Goal: Contribute content: Add original content to the website for others to see

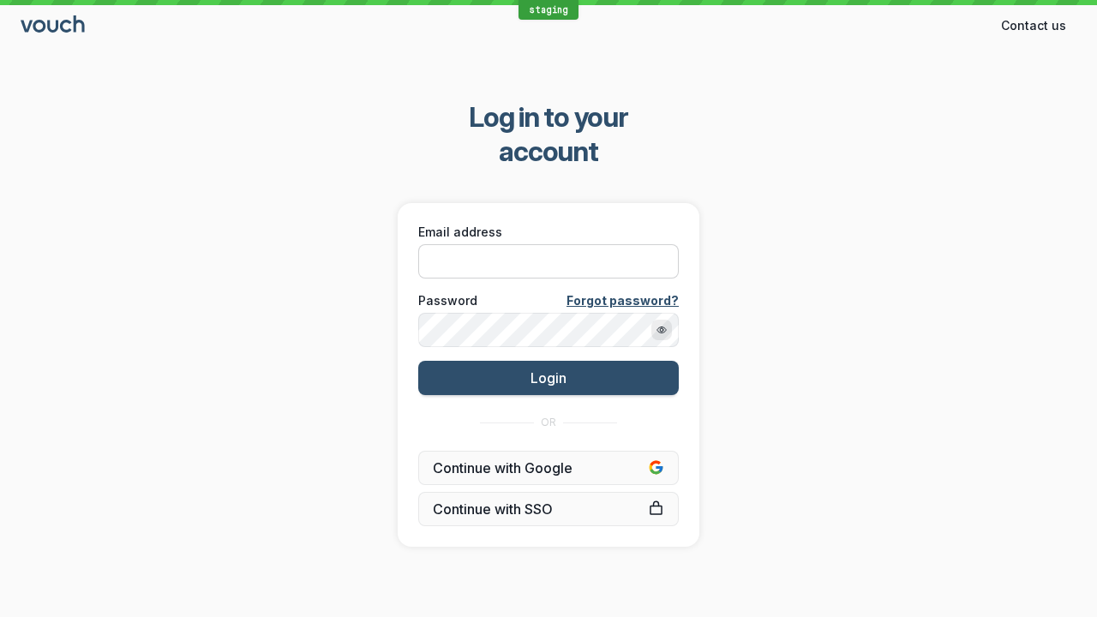
click at [547, 244] on input "Email address" at bounding box center [548, 261] width 261 height 34
click at [549, 244] on input "Email address" at bounding box center [548, 261] width 261 height 34
paste input "[EMAIL_ADDRESS][DOMAIN_NAME]"
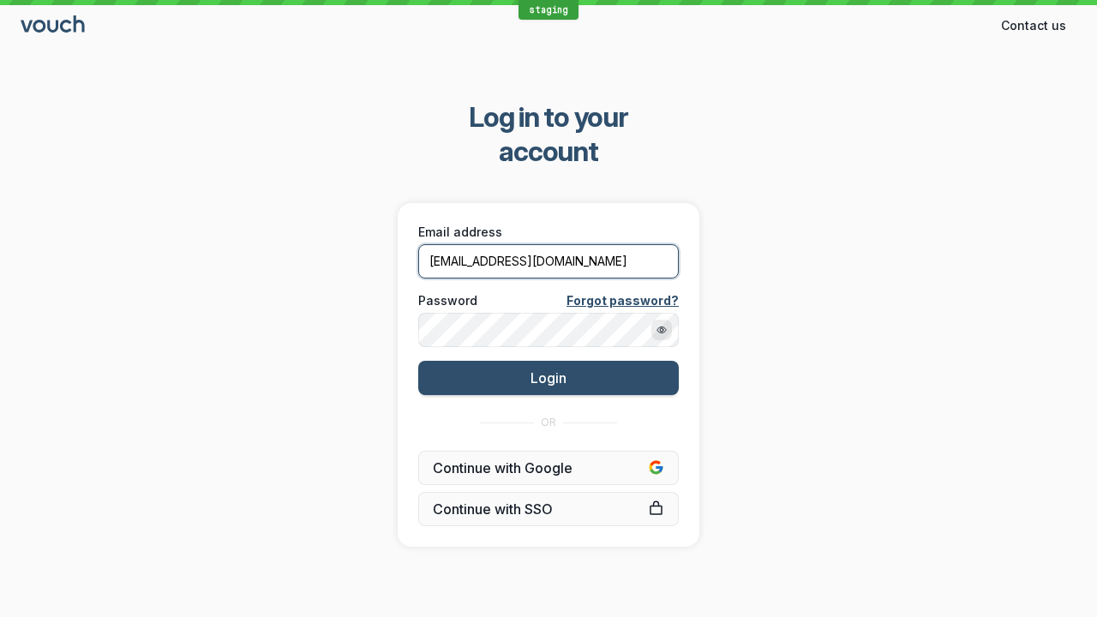
type input "[EMAIL_ADDRESS][DOMAIN_NAME]"
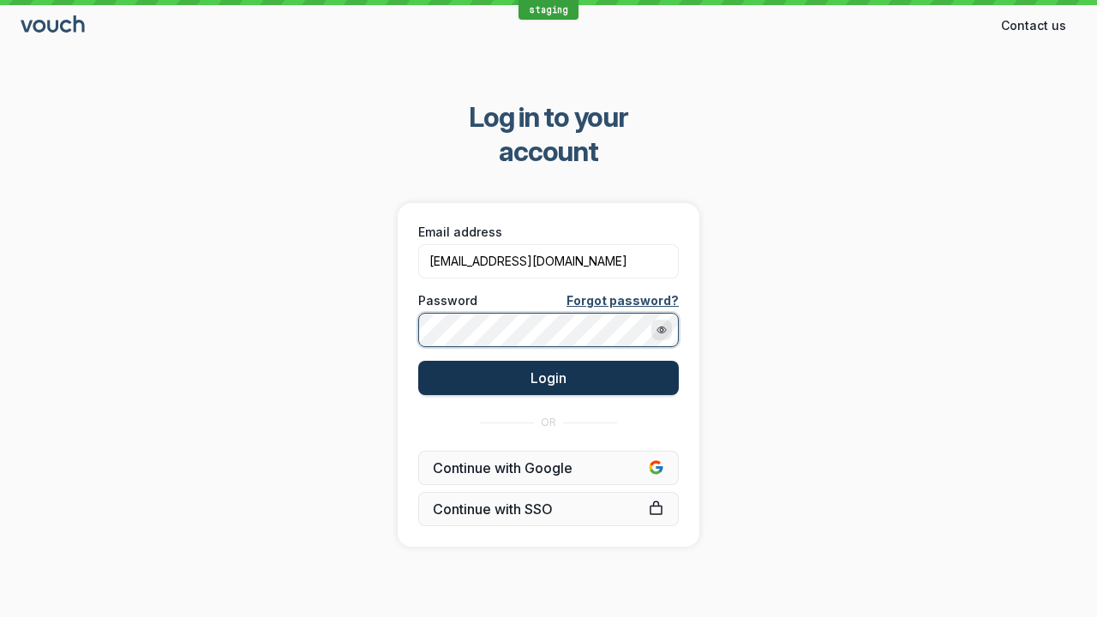
click at [571, 361] on button "Login" at bounding box center [548, 378] width 261 height 34
click at [549, 369] on span "Login" at bounding box center [549, 377] width 36 height 17
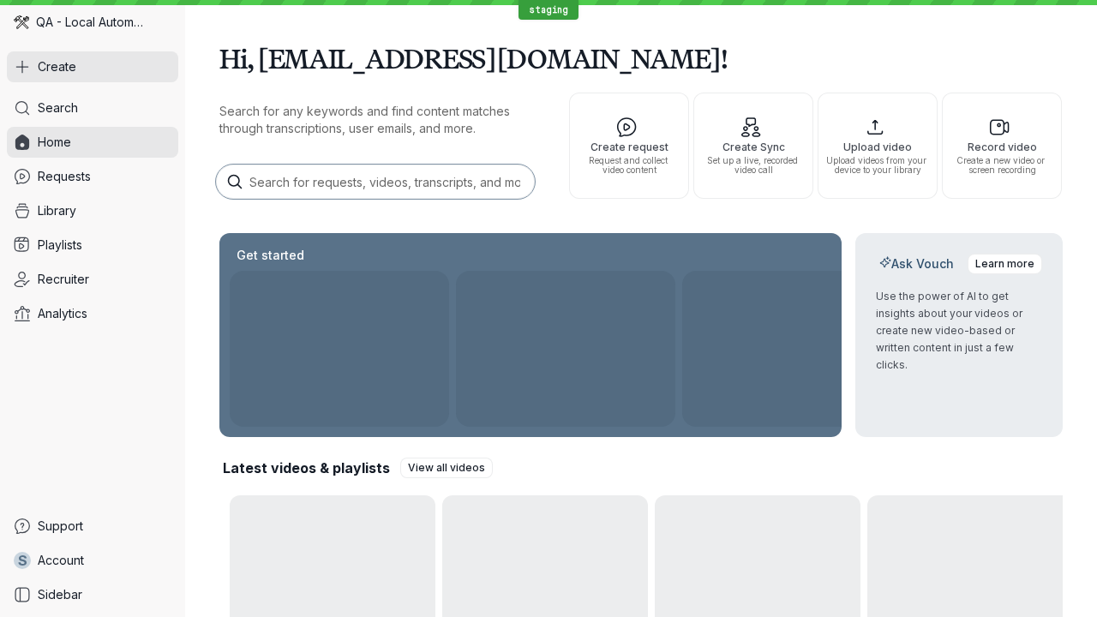
click at [84, 70] on button "Create" at bounding box center [92, 66] width 171 height 31
click at [93, 67] on button "Create" at bounding box center [92, 66] width 171 height 31
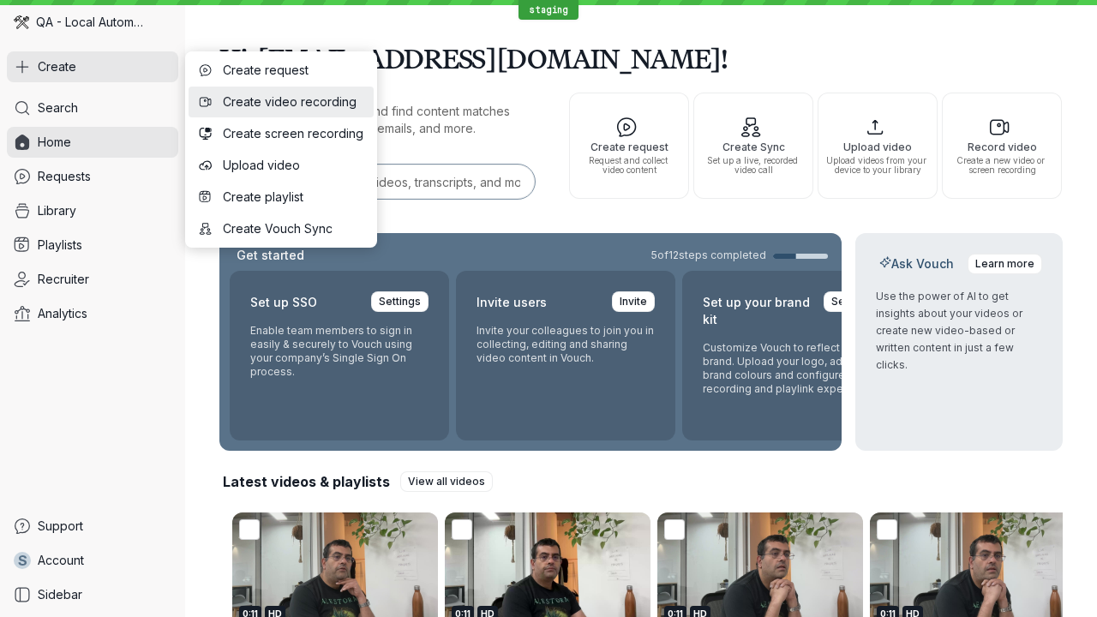
click at [261, 105] on span "Create video recording" at bounding box center [293, 101] width 141 height 17
